Goal: Task Accomplishment & Management: Manage account settings

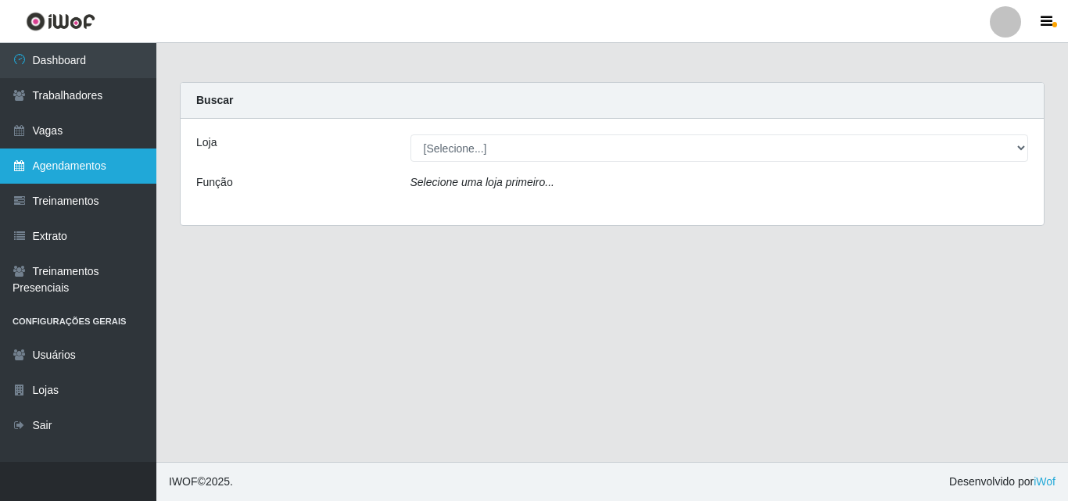
click at [106, 165] on link "Agendamentos" at bounding box center [78, 166] width 156 height 35
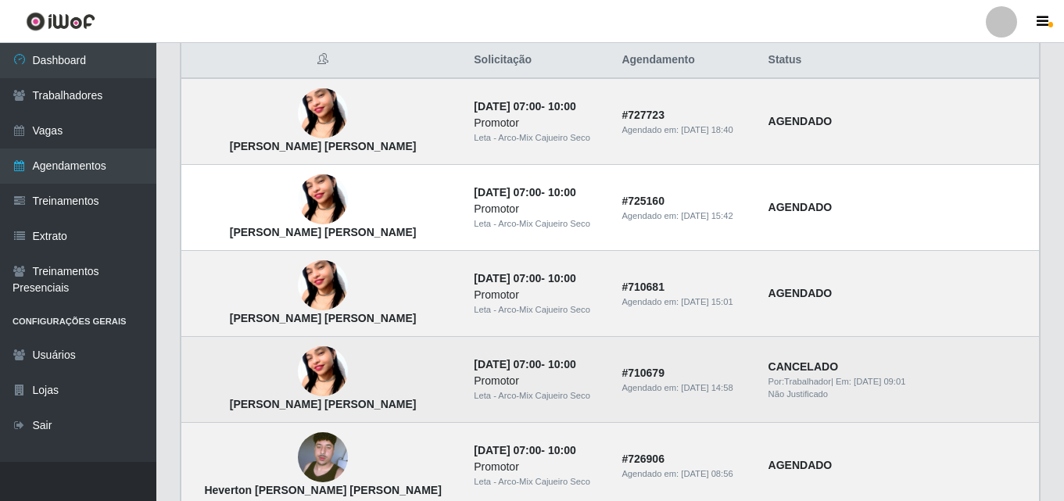
scroll to position [235, 0]
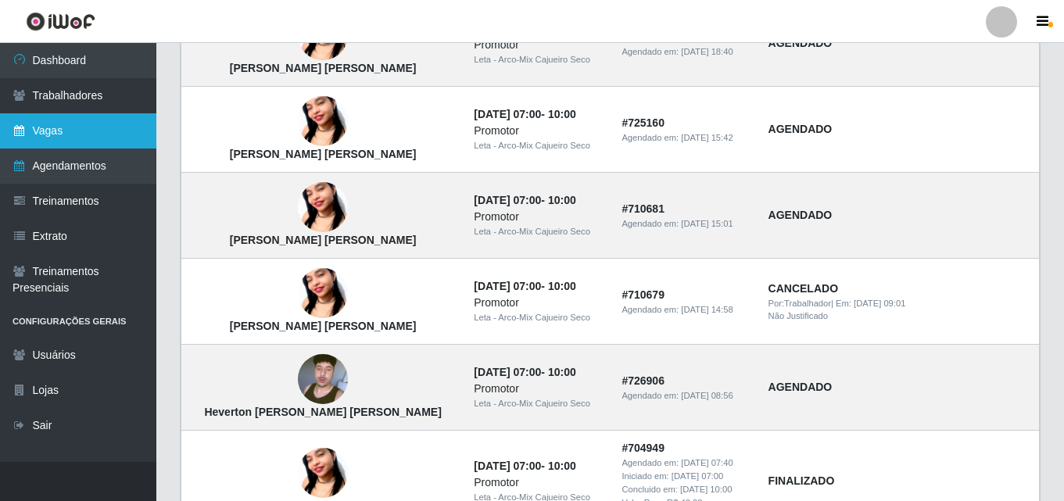
click at [71, 134] on link "Vagas" at bounding box center [78, 130] width 156 height 35
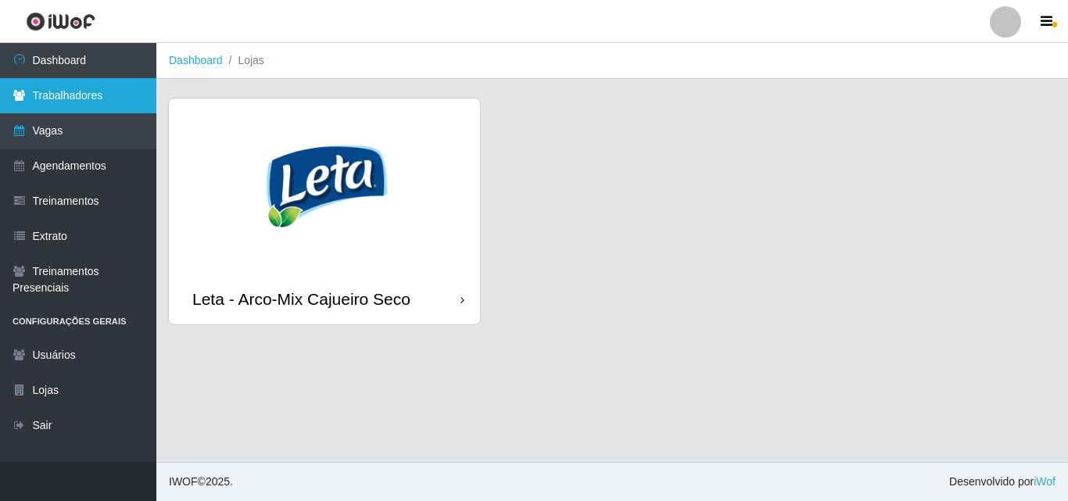
click at [55, 106] on link "Trabalhadores" at bounding box center [78, 95] width 156 height 35
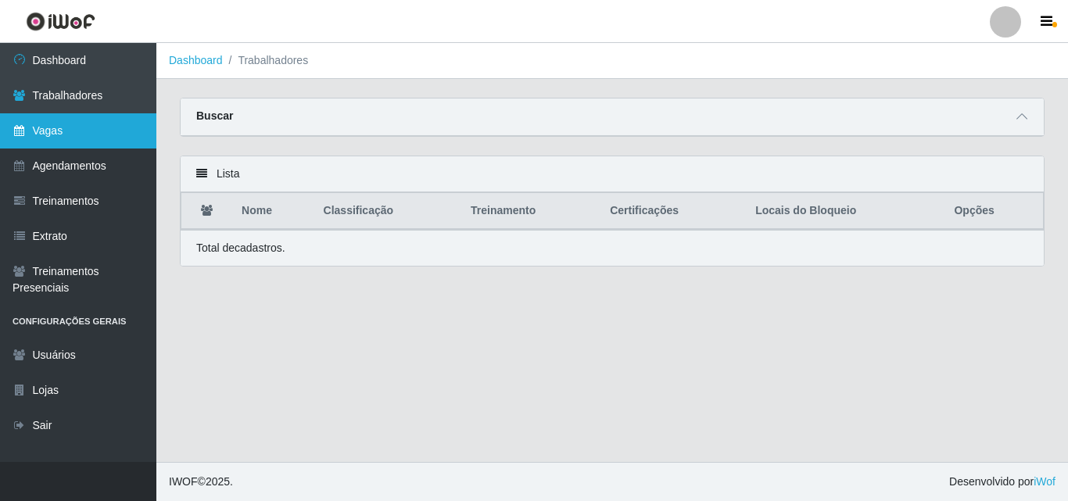
click at [92, 131] on link "Vagas" at bounding box center [78, 130] width 156 height 35
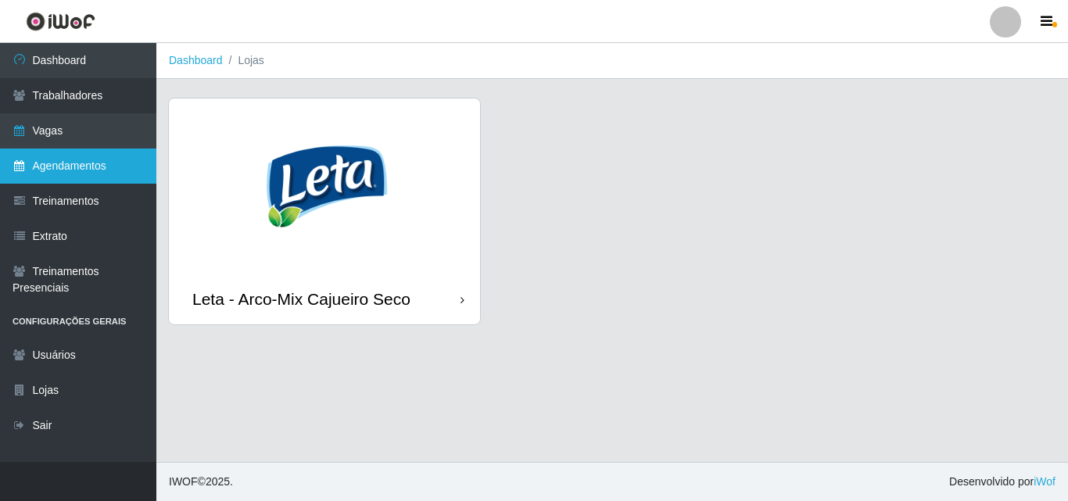
click at [99, 172] on link "Agendamentos" at bounding box center [78, 166] width 156 height 35
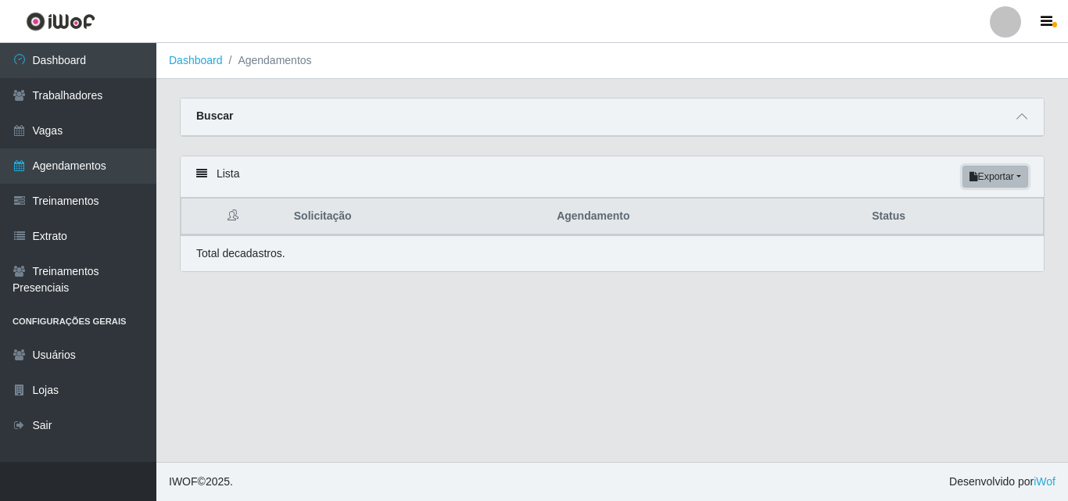
click at [1005, 174] on button "Exportar" at bounding box center [995, 177] width 66 height 22
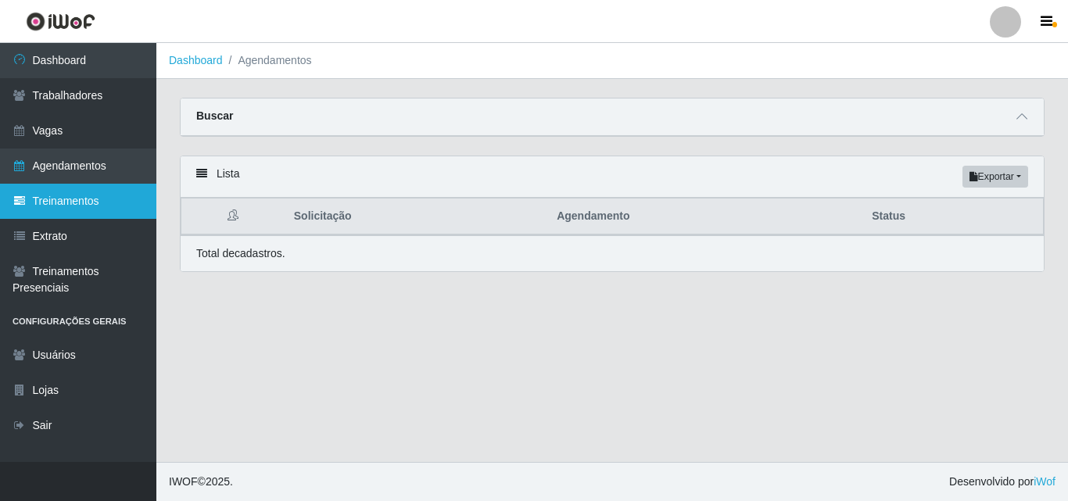
click at [77, 201] on link "Treinamentos" at bounding box center [78, 201] width 156 height 35
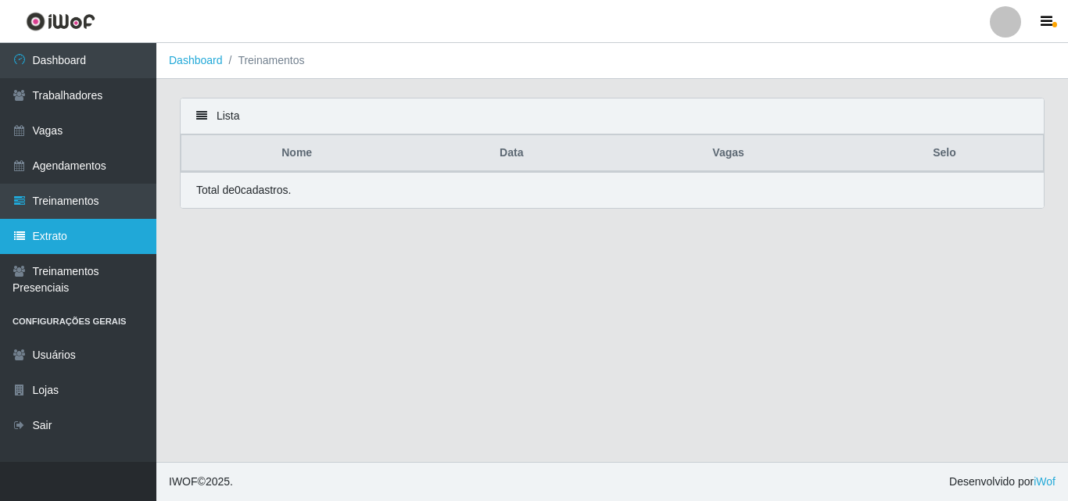
click at [84, 227] on link "Extrato" at bounding box center [78, 236] width 156 height 35
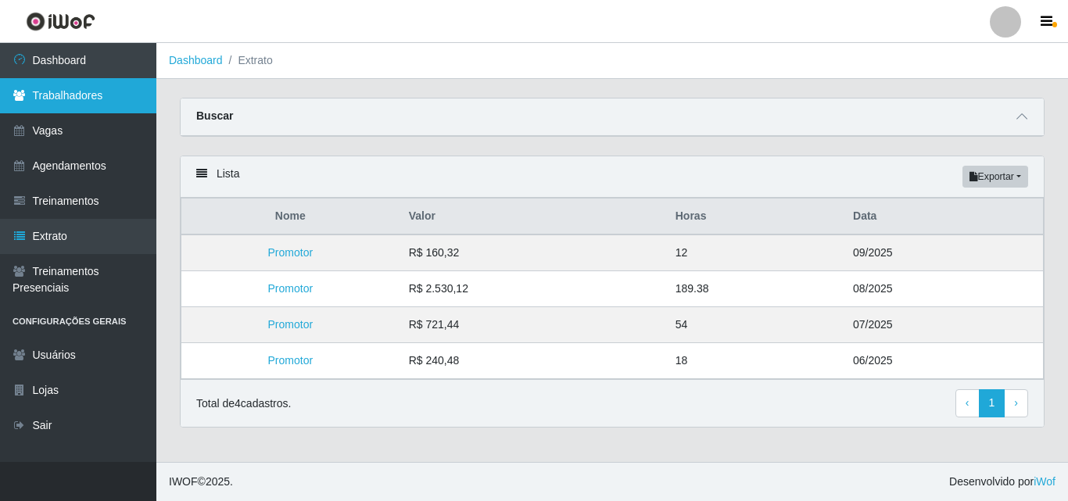
click at [75, 109] on link "Trabalhadores" at bounding box center [78, 95] width 156 height 35
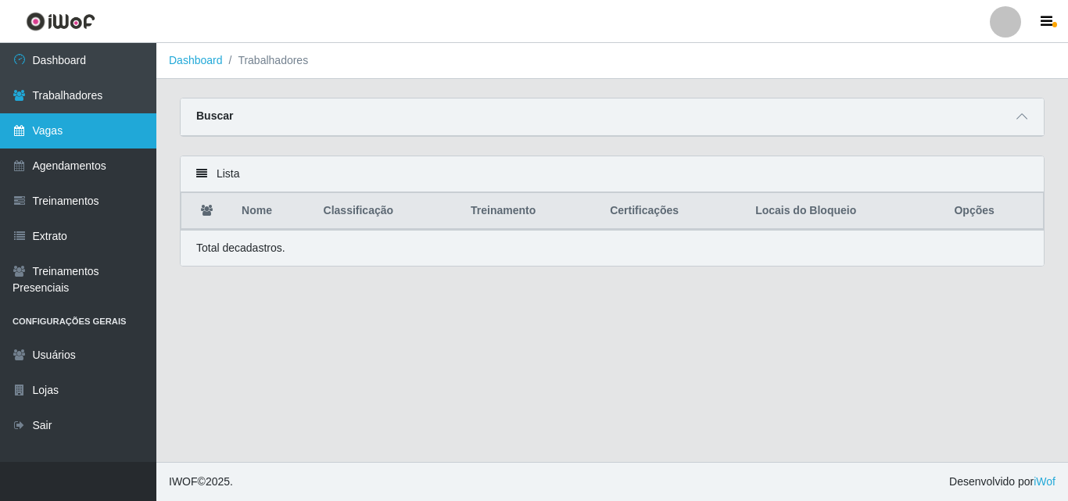
click at [44, 138] on link "Vagas" at bounding box center [78, 130] width 156 height 35
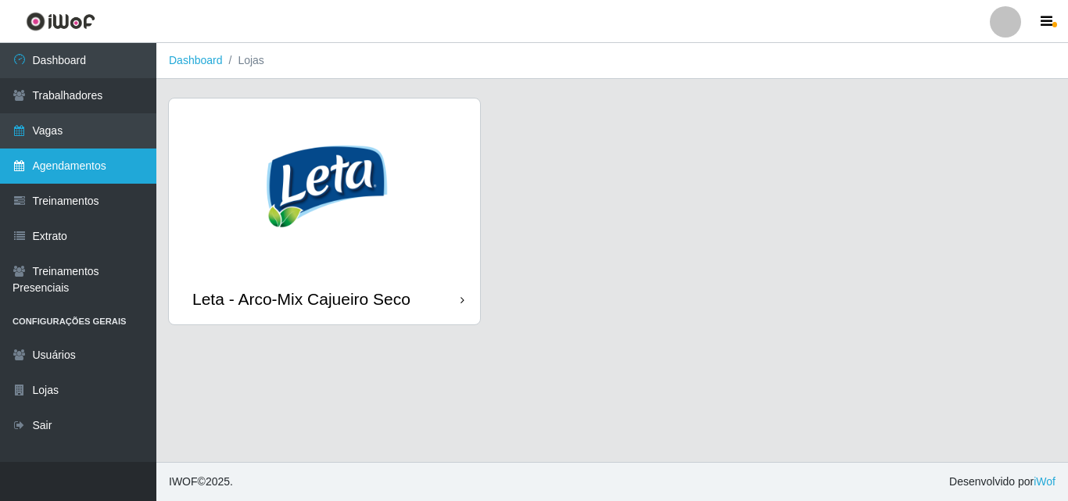
click at [50, 170] on link "Agendamentos" at bounding box center [78, 166] width 156 height 35
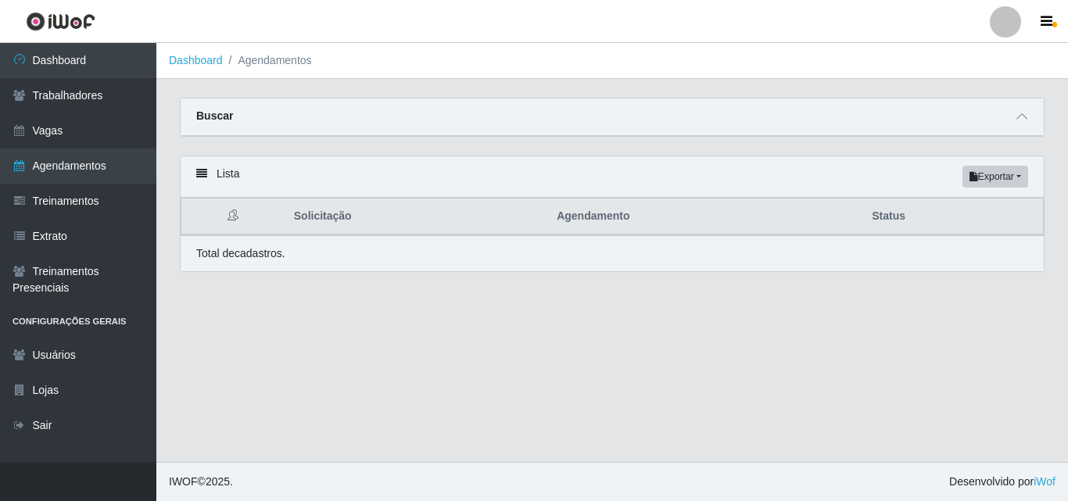
click at [199, 172] on icon at bounding box center [201, 173] width 11 height 11
click at [238, 220] on icon at bounding box center [232, 215] width 11 height 11
click at [106, 203] on link "Treinamentos" at bounding box center [78, 201] width 156 height 35
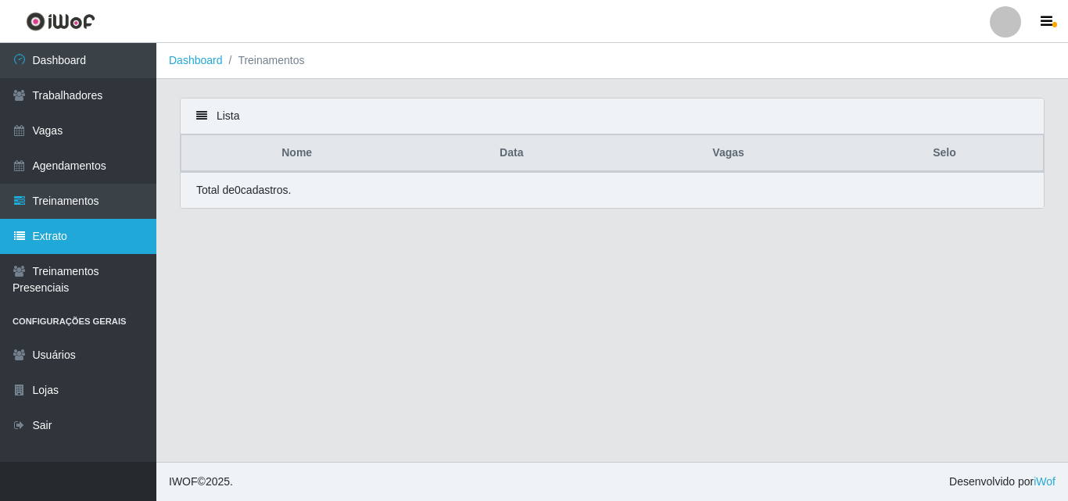
click at [88, 235] on link "Extrato" at bounding box center [78, 236] width 156 height 35
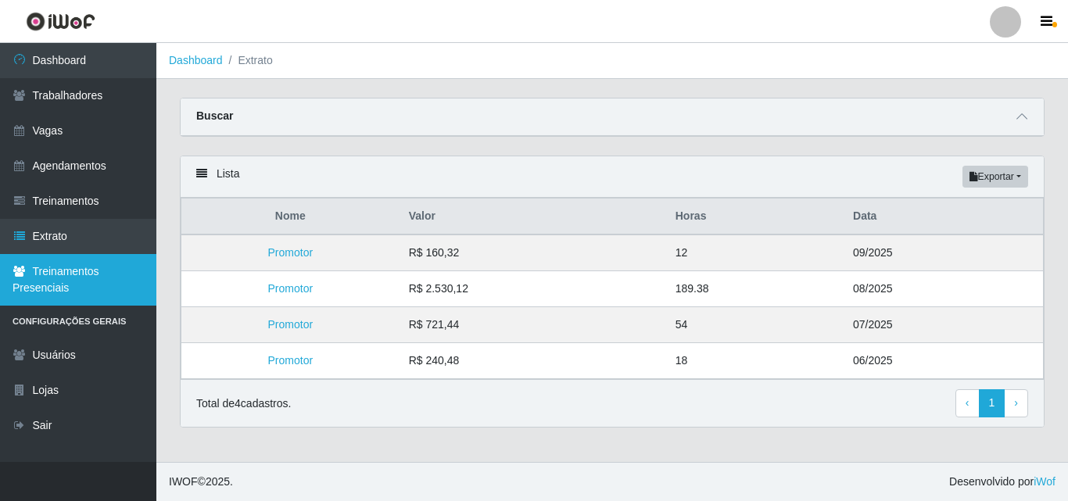
click at [46, 282] on link "Treinamentos Presenciais" at bounding box center [78, 280] width 156 height 52
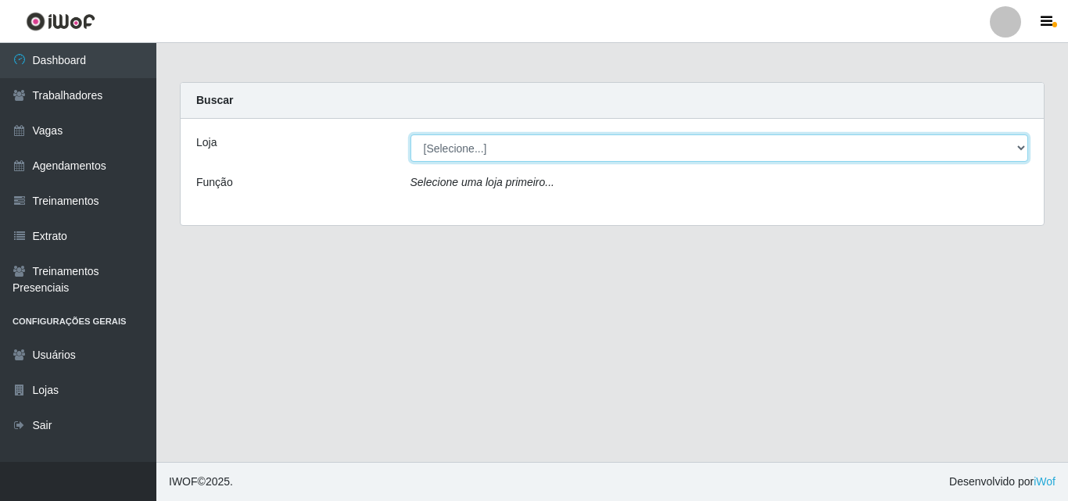
click at [1001, 145] on select "[Selecione...] Leta - Arco-Mix Cajueiro Seco" at bounding box center [719, 147] width 618 height 27
select select "482"
click at [410, 134] on select "[Selecione...] Leta - Arco-Mix Cajueiro Seco" at bounding box center [719, 147] width 618 height 27
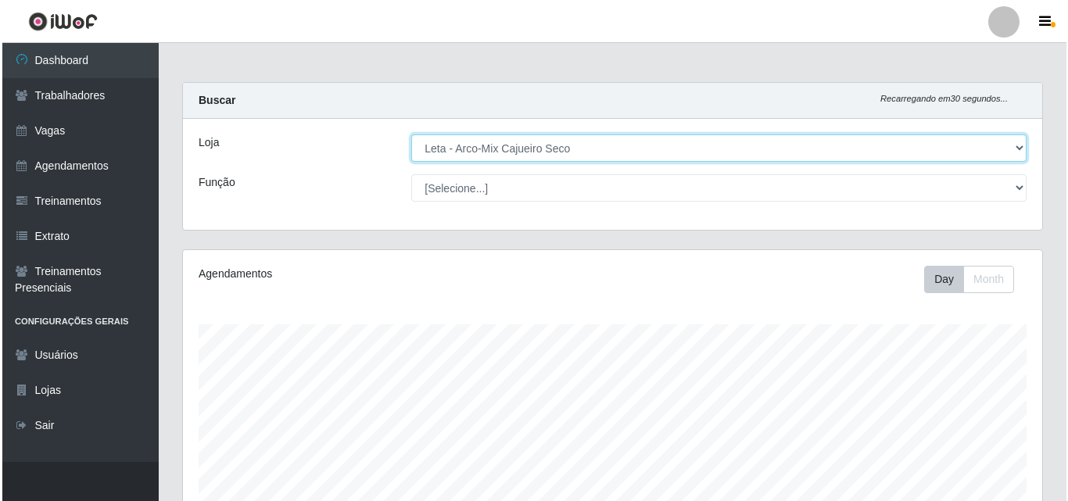
scroll to position [324, 859]
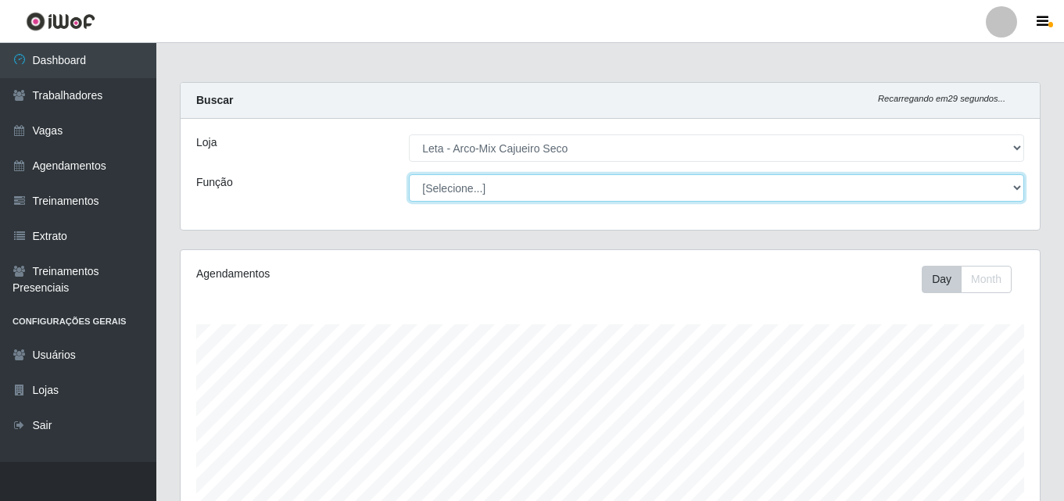
click at [481, 194] on select "[Selecione...] Promotor" at bounding box center [716, 187] width 615 height 27
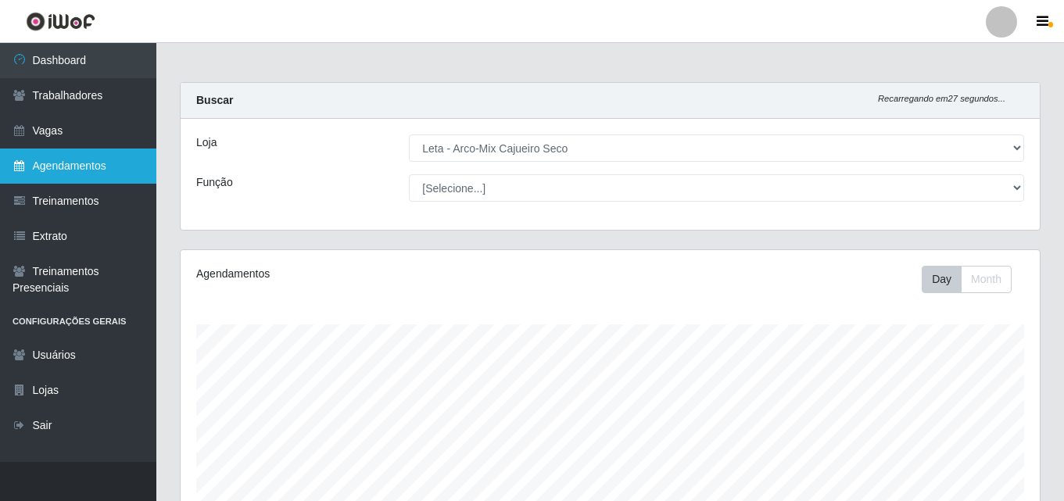
click at [105, 170] on link "Agendamentos" at bounding box center [78, 166] width 156 height 35
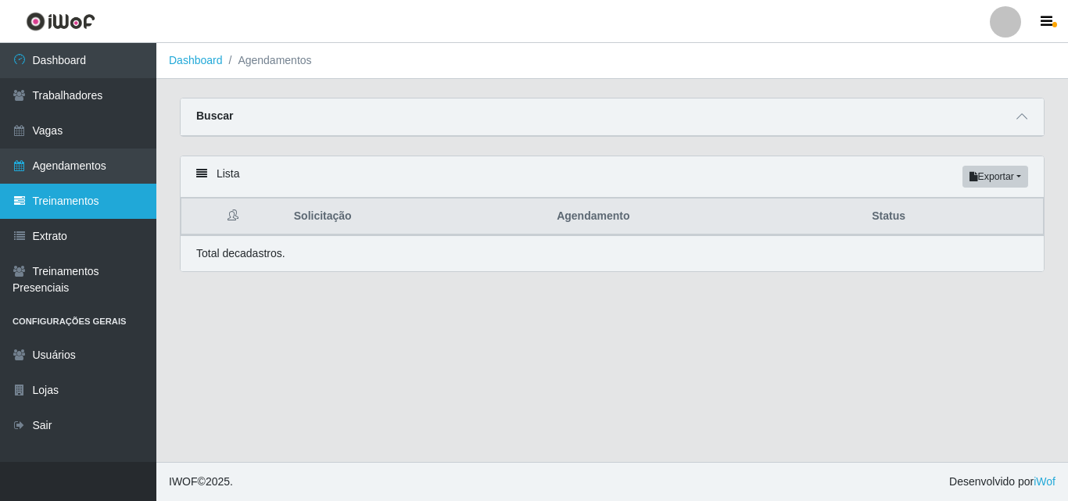
click at [93, 200] on link "Treinamentos" at bounding box center [78, 201] width 156 height 35
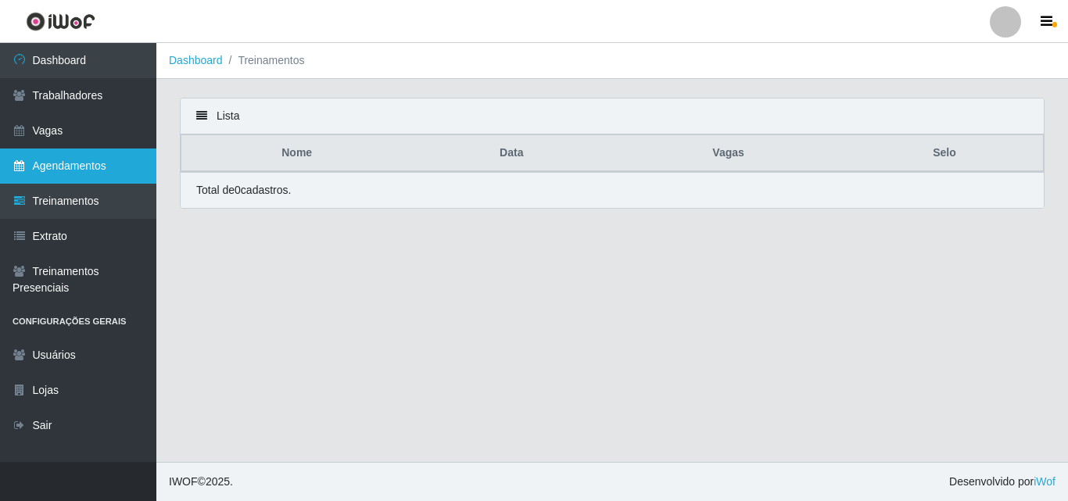
click at [77, 167] on link "Agendamentos" at bounding box center [78, 166] width 156 height 35
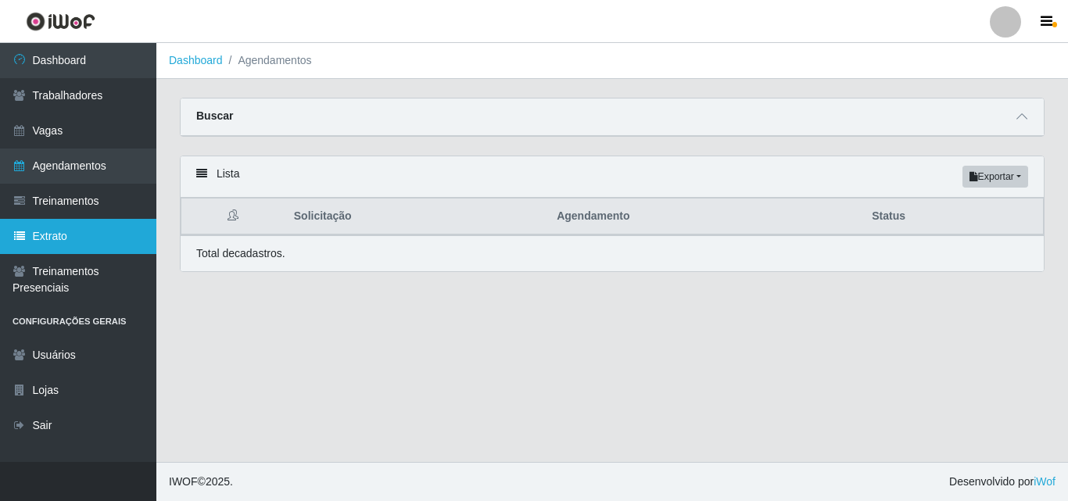
click at [88, 235] on link "Extrato" at bounding box center [78, 236] width 156 height 35
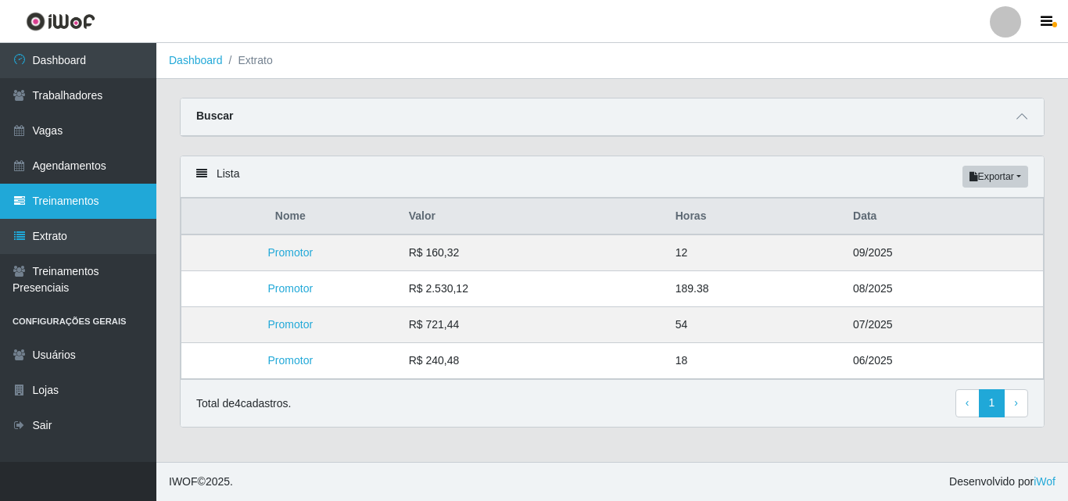
click at [79, 195] on link "Treinamentos" at bounding box center [78, 201] width 156 height 35
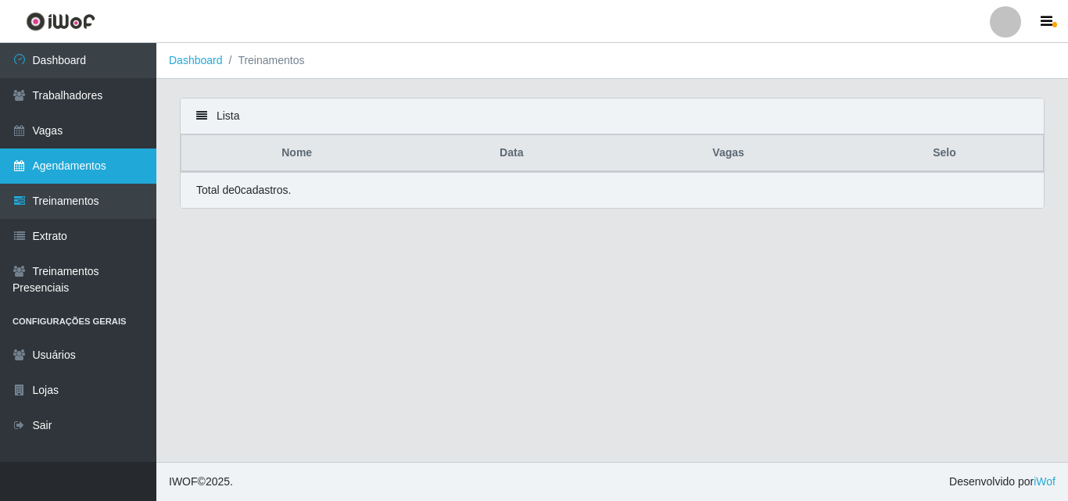
click at [78, 163] on link "Agendamentos" at bounding box center [78, 166] width 156 height 35
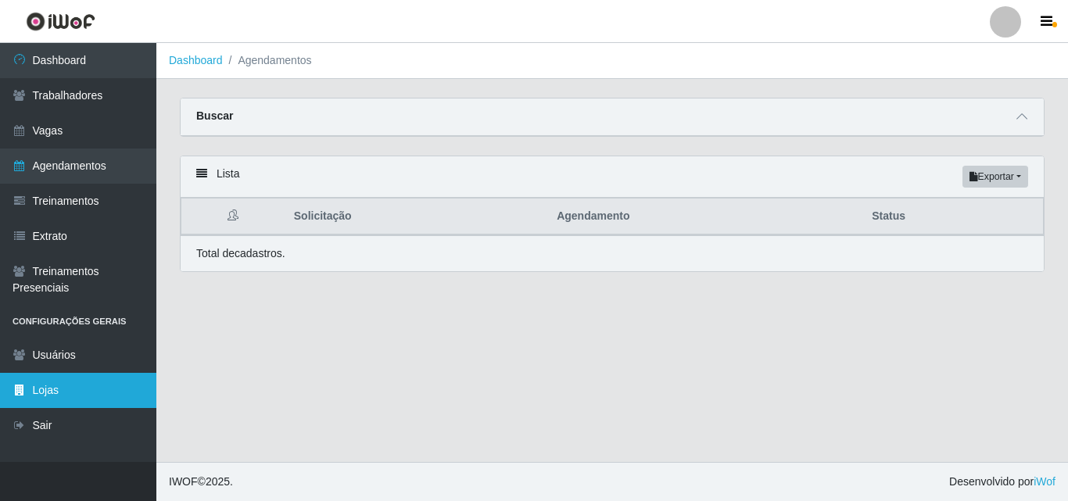
click at [34, 390] on link "Lojas" at bounding box center [78, 390] width 156 height 35
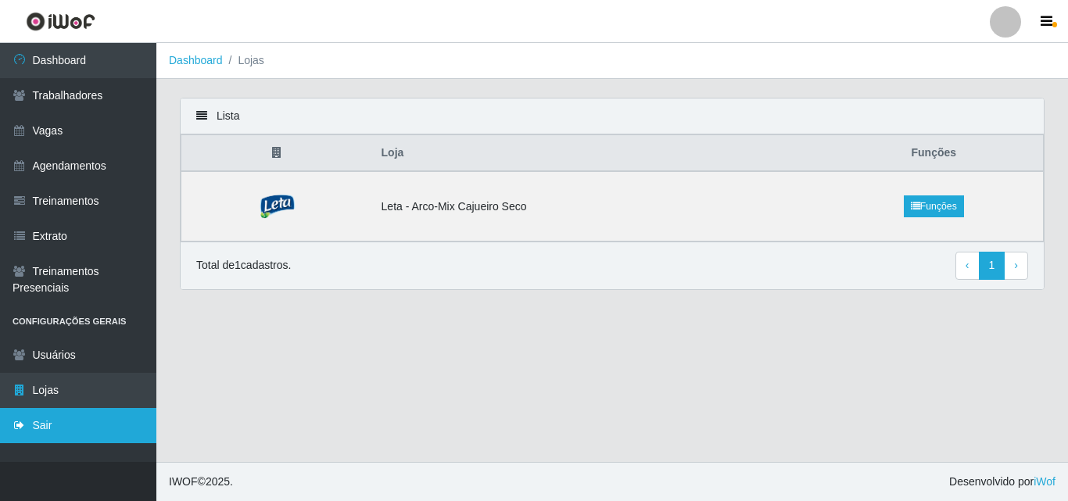
click at [44, 422] on link "Sair" at bounding box center [78, 425] width 156 height 35
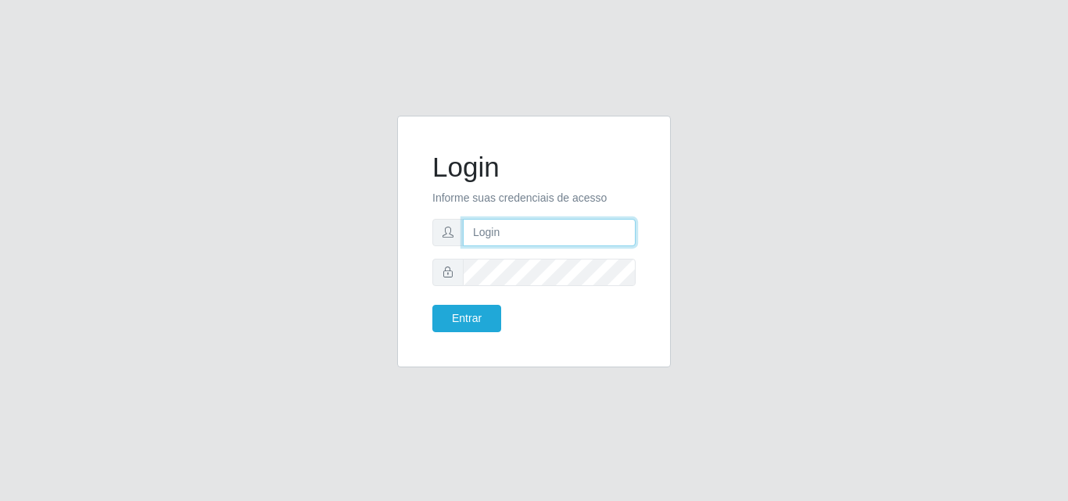
click at [607, 227] on input "text" at bounding box center [549, 232] width 173 height 27
type input "[EMAIL_ADDRESS][DOMAIN_NAME]"
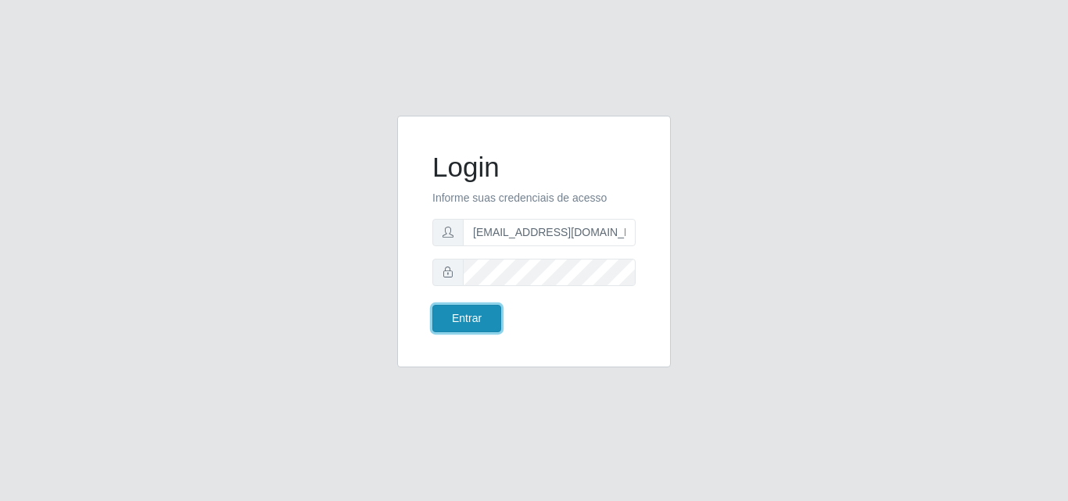
click at [457, 310] on button "Entrar" at bounding box center [466, 318] width 69 height 27
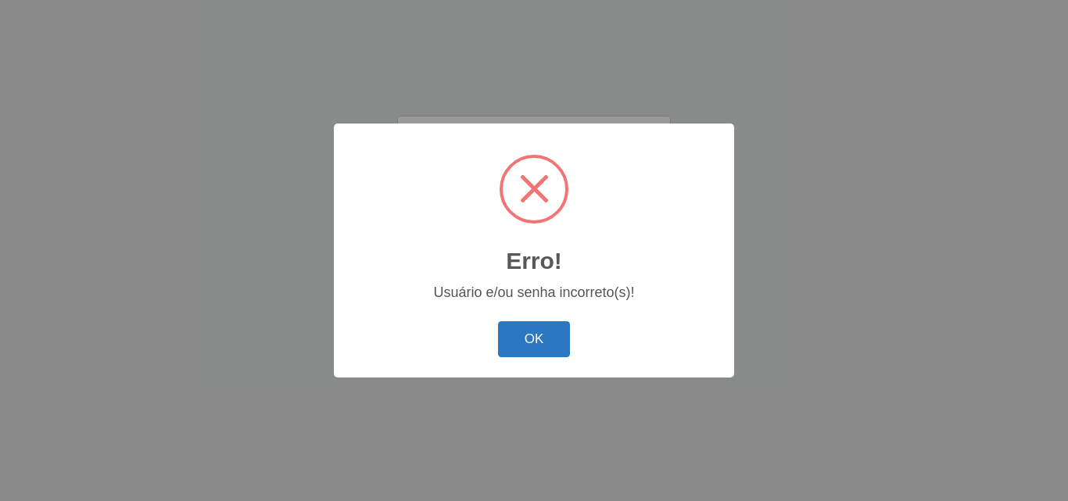
click at [546, 334] on button "OK" at bounding box center [534, 339] width 73 height 37
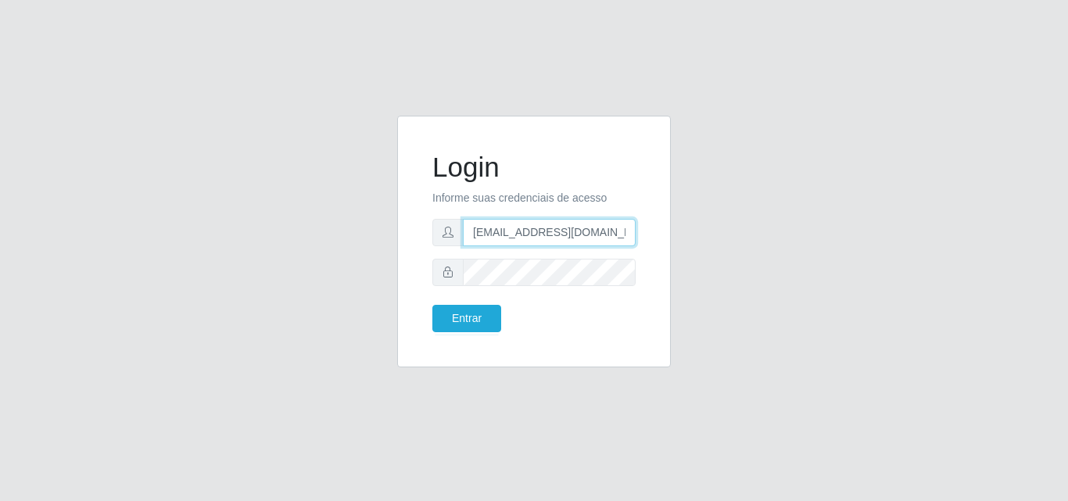
click at [626, 233] on input "[EMAIL_ADDRESS][DOMAIN_NAME]" at bounding box center [549, 232] width 173 height 27
click at [451, 272] on icon at bounding box center [447, 272] width 11 height 11
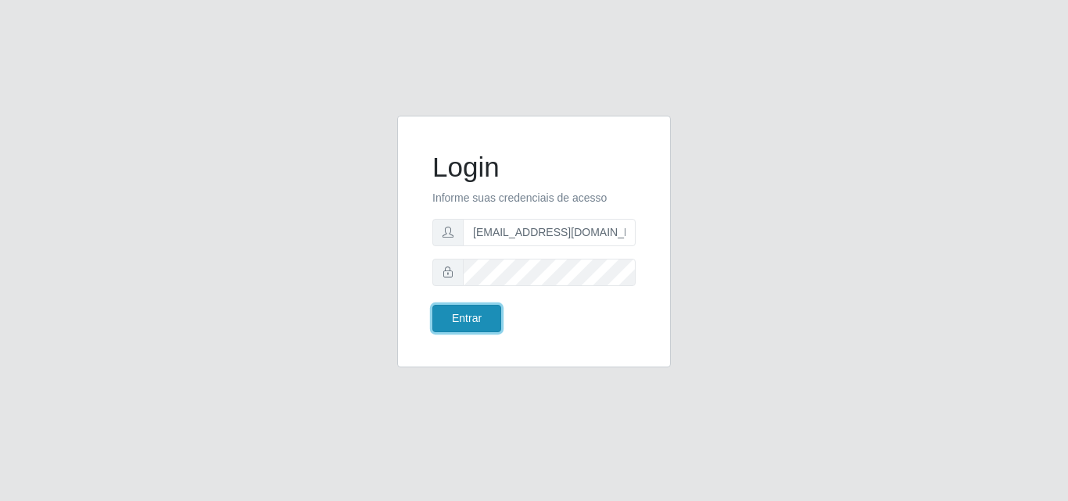
click at [481, 310] on button "Entrar" at bounding box center [466, 318] width 69 height 27
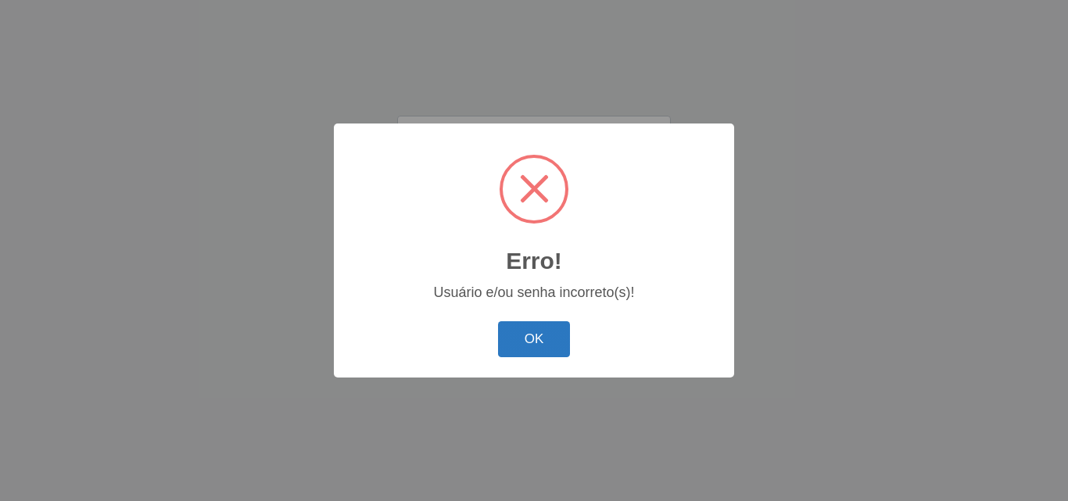
click at [525, 328] on button "OK" at bounding box center [534, 339] width 73 height 37
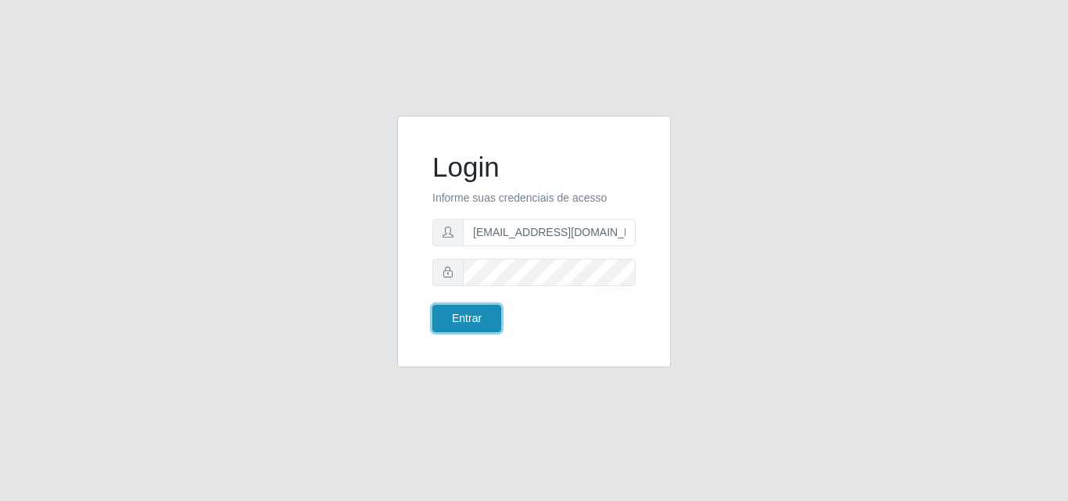
click at [467, 323] on button "Entrar" at bounding box center [466, 318] width 69 height 27
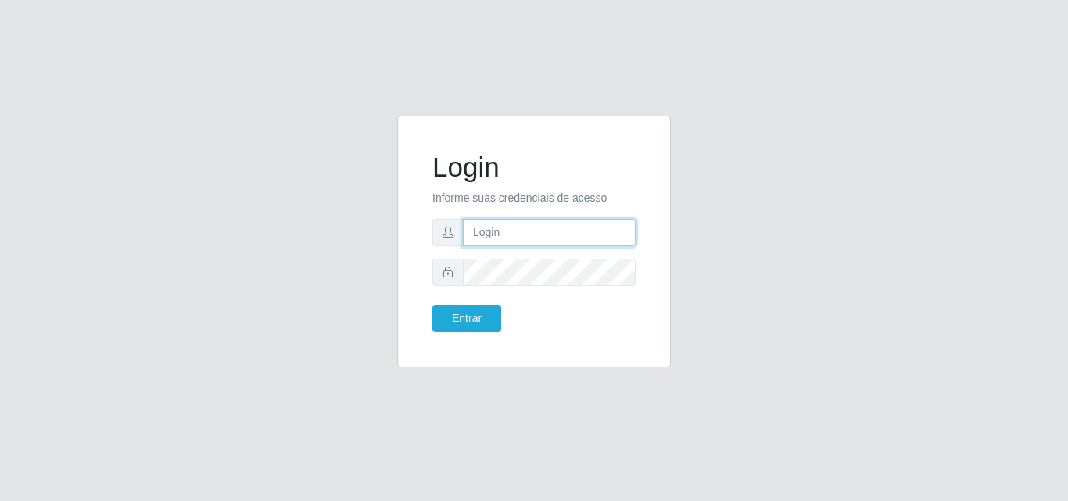
click at [484, 220] on input "text" at bounding box center [549, 232] width 173 height 27
type input "[EMAIL_ADDRESS][DOMAIN_NAME]"
click at [629, 235] on input "[EMAIL_ADDRESS][DOMAIN_NAME]" at bounding box center [549, 232] width 173 height 27
drag, startPoint x: 620, startPoint y: 235, endPoint x: 518, endPoint y: 233, distance: 101.6
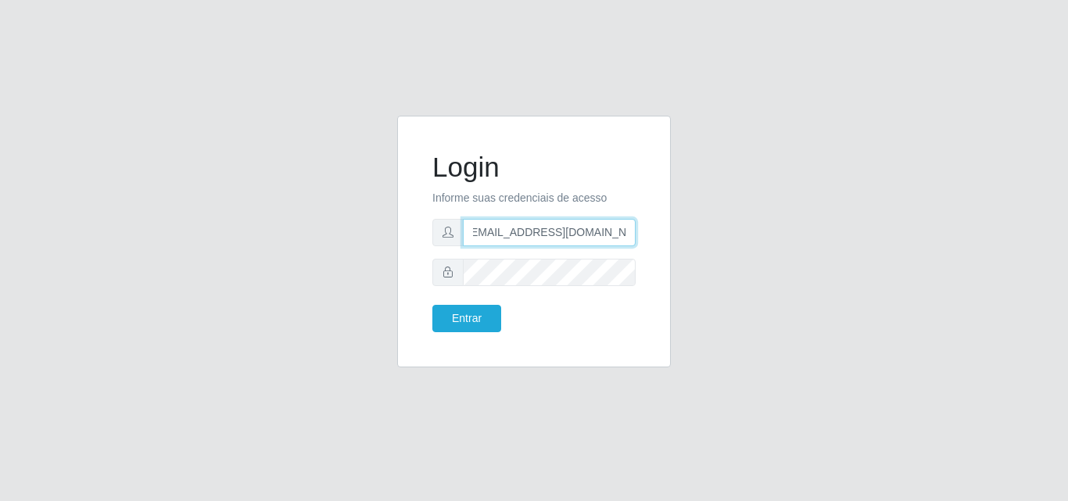
click at [518, 233] on input "[EMAIL_ADDRESS][DOMAIN_NAME]" at bounding box center [549, 232] width 173 height 27
click at [432, 305] on button "Entrar" at bounding box center [466, 318] width 69 height 27
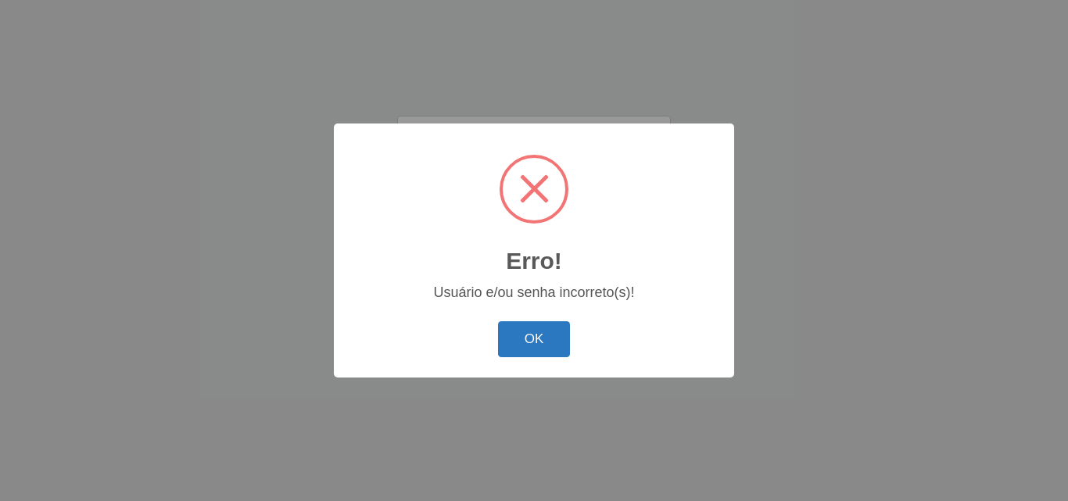
click at [553, 349] on button "OK" at bounding box center [534, 339] width 73 height 37
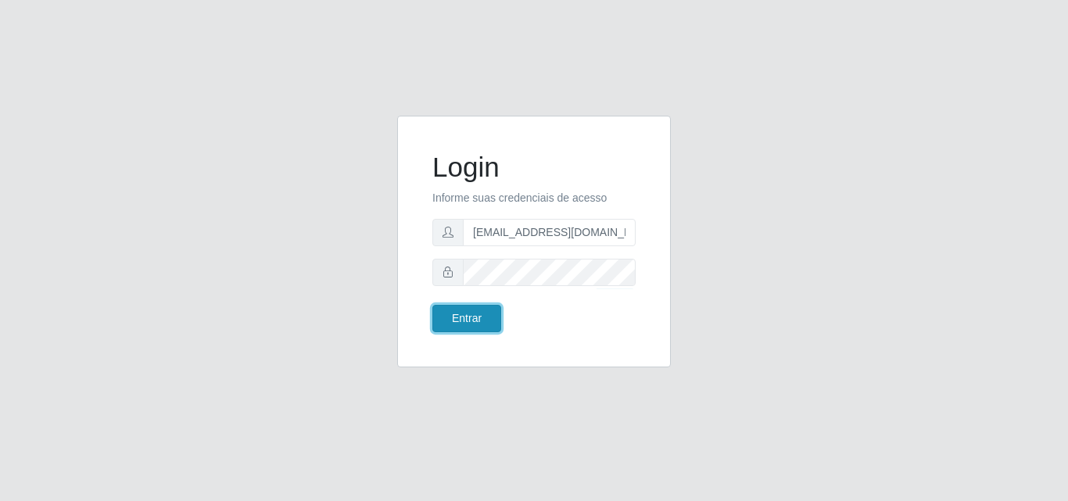
click at [452, 317] on button "Entrar" at bounding box center [466, 318] width 69 height 27
